Goal: Information Seeking & Learning: Learn about a topic

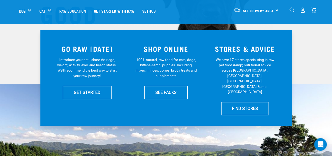
scroll to position [98, 0]
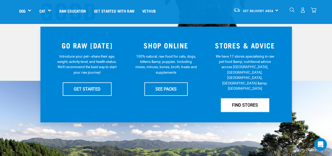
click at [234, 98] on link "FIND STORES" at bounding box center [245, 104] width 48 height 13
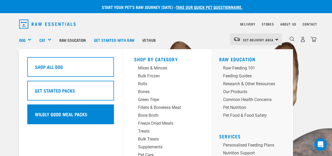
click at [37, 111] on h5 "Wildly Good Meal Packs" at bounding box center [61, 114] width 53 height 7
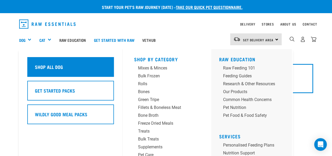
click at [37, 63] on h5 "Shop All Dog" at bounding box center [49, 66] width 28 height 7
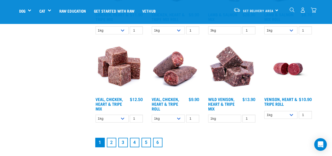
scroll to position [669, 0]
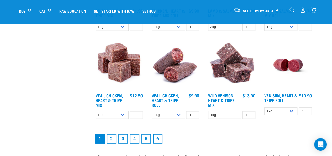
click at [110, 134] on link "2" at bounding box center [111, 138] width 9 height 9
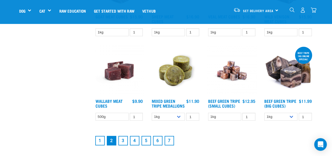
scroll to position [633, 0]
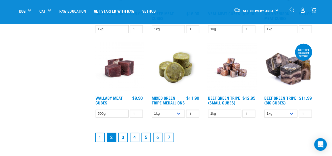
click at [123, 139] on link "3" at bounding box center [122, 137] width 9 height 9
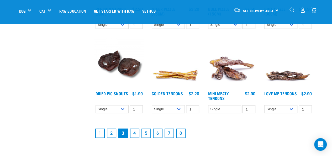
scroll to position [644, 0]
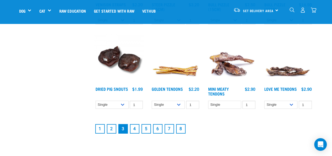
click at [135, 126] on link "4" at bounding box center [134, 128] width 9 height 9
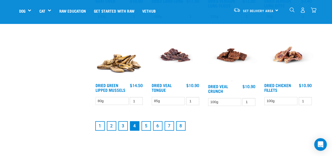
scroll to position [654, 0]
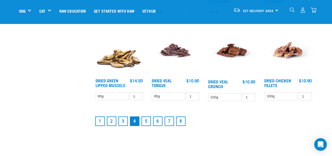
click at [147, 119] on link "5" at bounding box center [146, 120] width 9 height 9
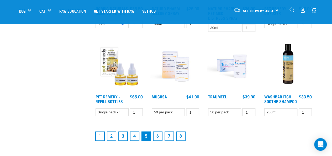
scroll to position [682, 0]
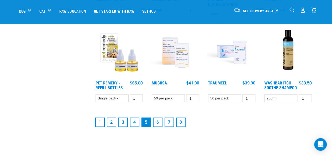
click at [157, 124] on link "6" at bounding box center [157, 121] width 9 height 9
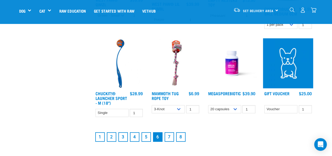
scroll to position [668, 0]
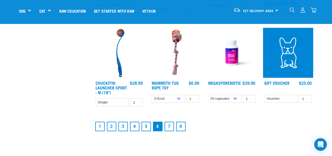
click at [168, 128] on link "7" at bounding box center [169, 126] width 9 height 9
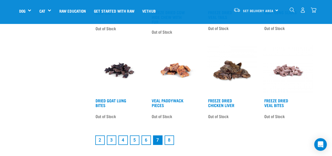
scroll to position [637, 0]
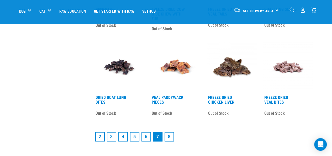
click at [168, 135] on link "8" at bounding box center [169, 136] width 9 height 9
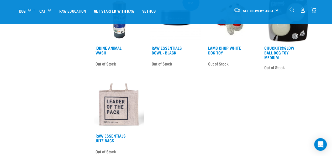
scroll to position [203, 0]
